Goal: Task Accomplishment & Management: Manage account settings

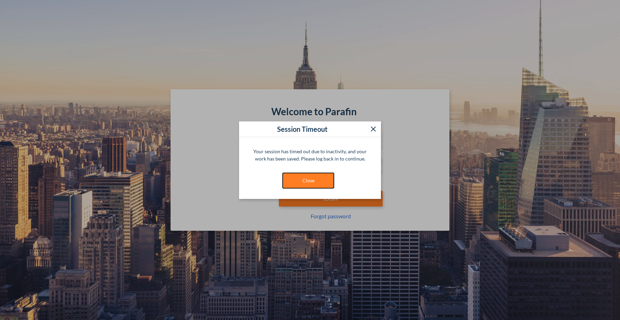
click at [319, 173] on button "Close" at bounding box center [308, 181] width 52 height 16
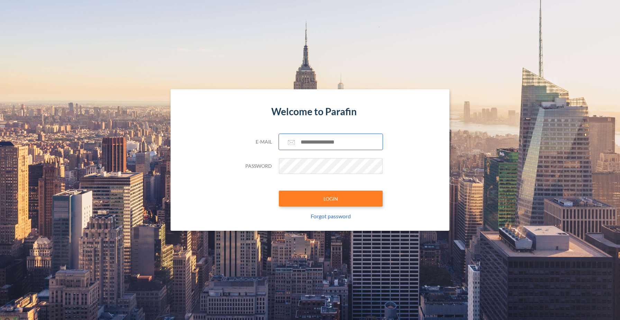
click at [342, 140] on input "text" at bounding box center [331, 142] width 104 height 16
type input "**********"
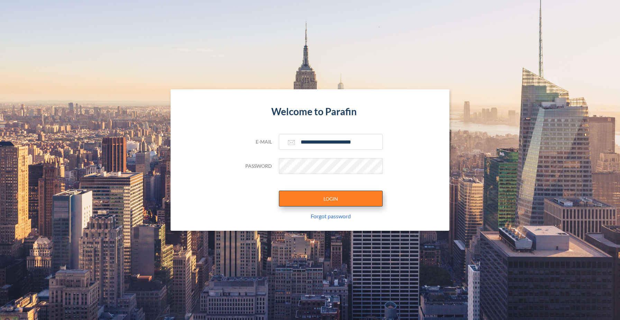
click at [321, 198] on button "LOGIN" at bounding box center [331, 199] width 104 height 16
